Goal: Check status

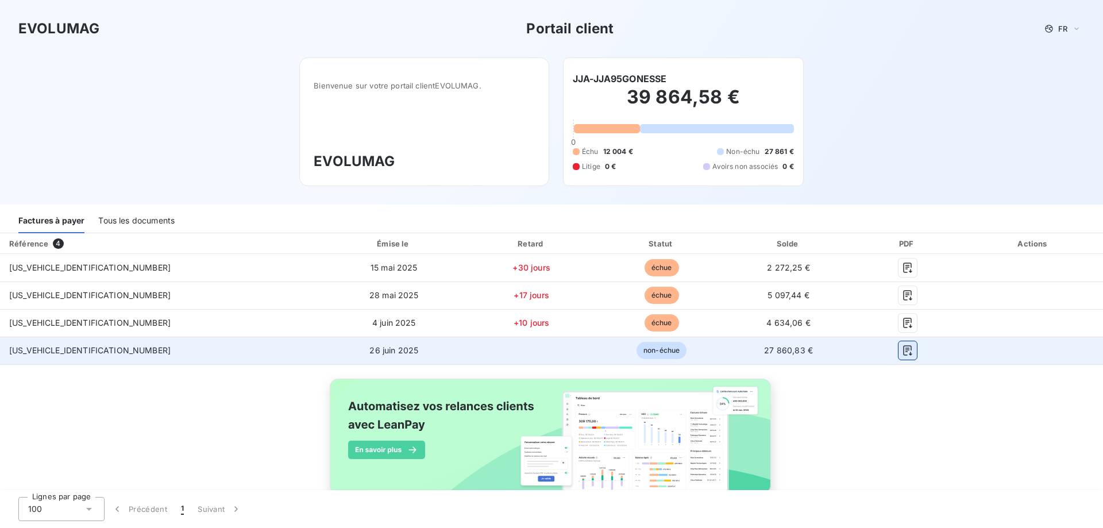
click at [902, 353] on icon "button" at bounding box center [907, 350] width 11 height 11
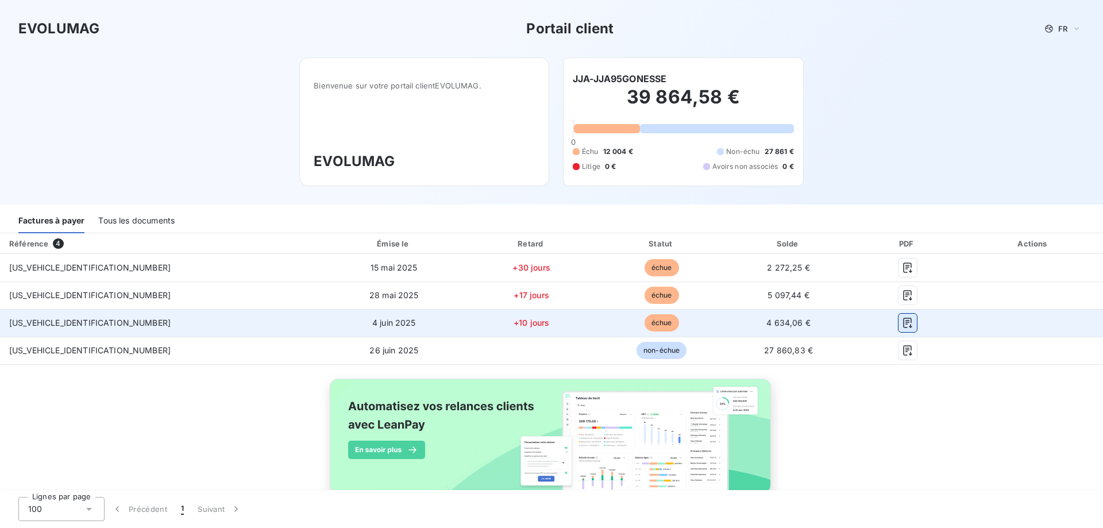
click at [902, 325] on icon "button" at bounding box center [907, 322] width 11 height 11
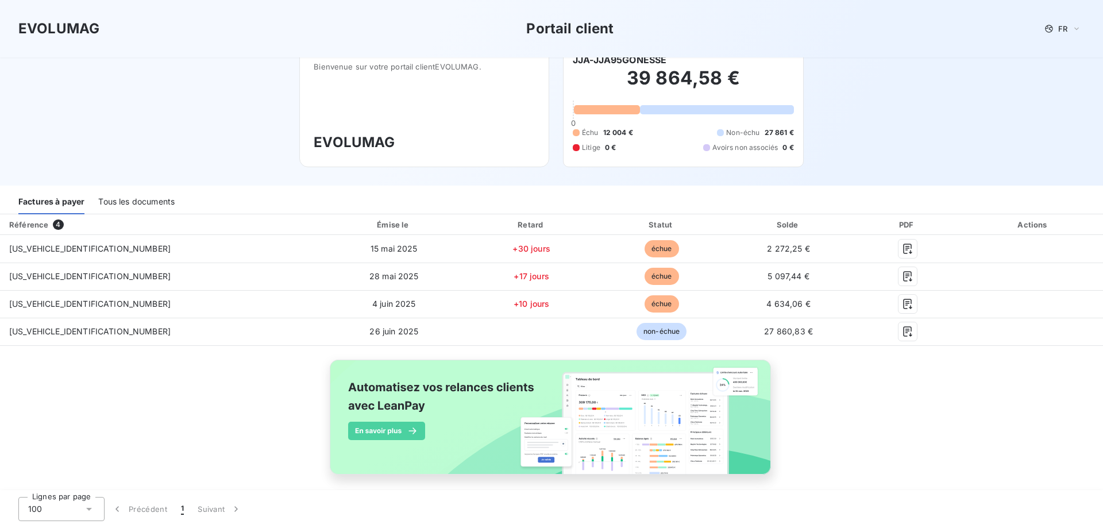
scroll to position [29, 0]
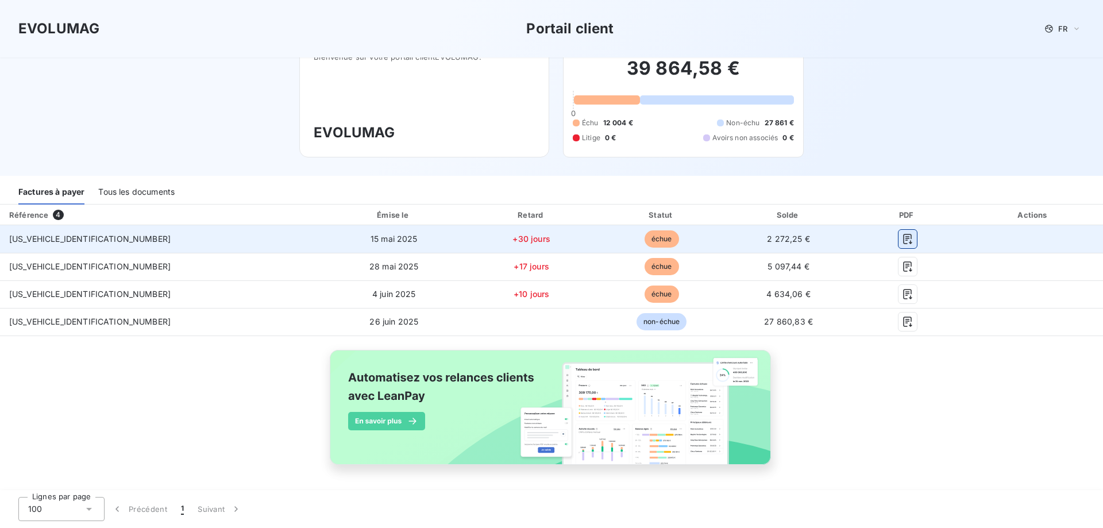
click at [903, 238] on icon "button" at bounding box center [907, 239] width 9 height 10
